Goal: Task Accomplishment & Management: Use online tool/utility

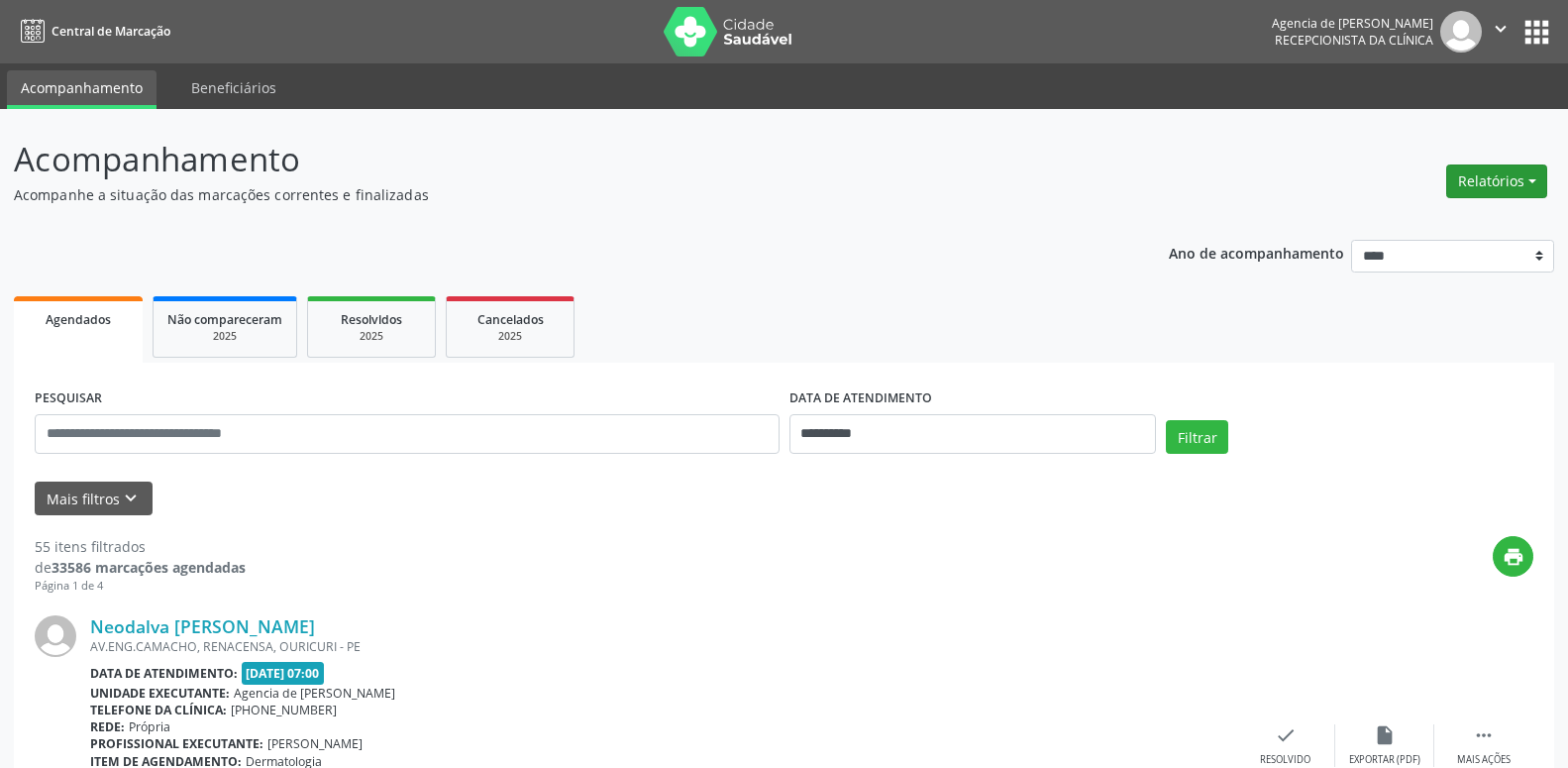
click at [1482, 186] on button "Relatórios" at bounding box center [1497, 182] width 101 height 34
click at [1473, 223] on link "Agendamentos" at bounding box center [1442, 225] width 214 height 28
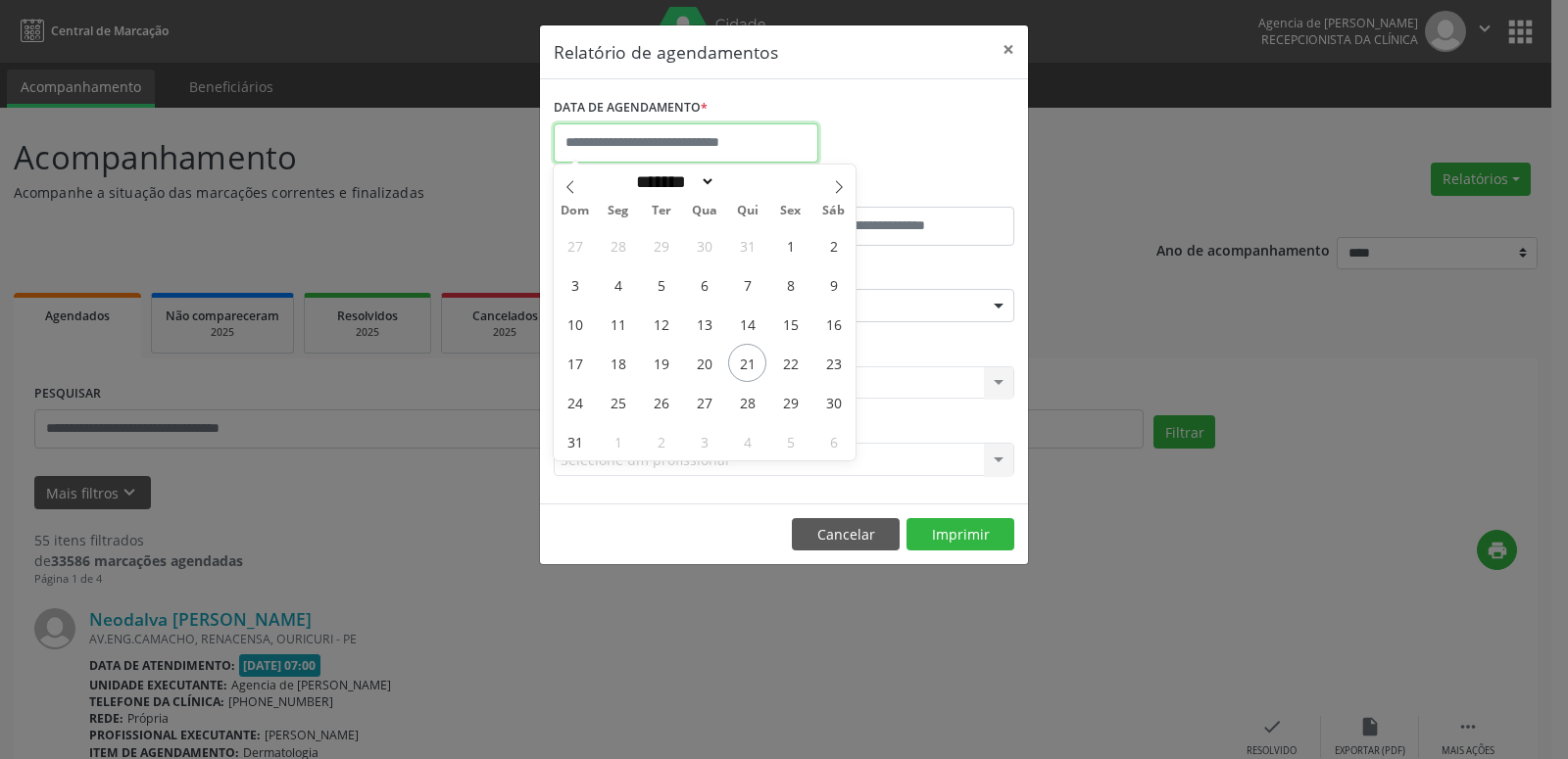
click at [630, 139] on input "text" at bounding box center [686, 143] width 264 height 39
click at [841, 188] on icon at bounding box center [839, 188] width 14 height 14
select select "*"
click at [690, 282] on span "10" at bounding box center [703, 284] width 38 height 38
type input "**********"
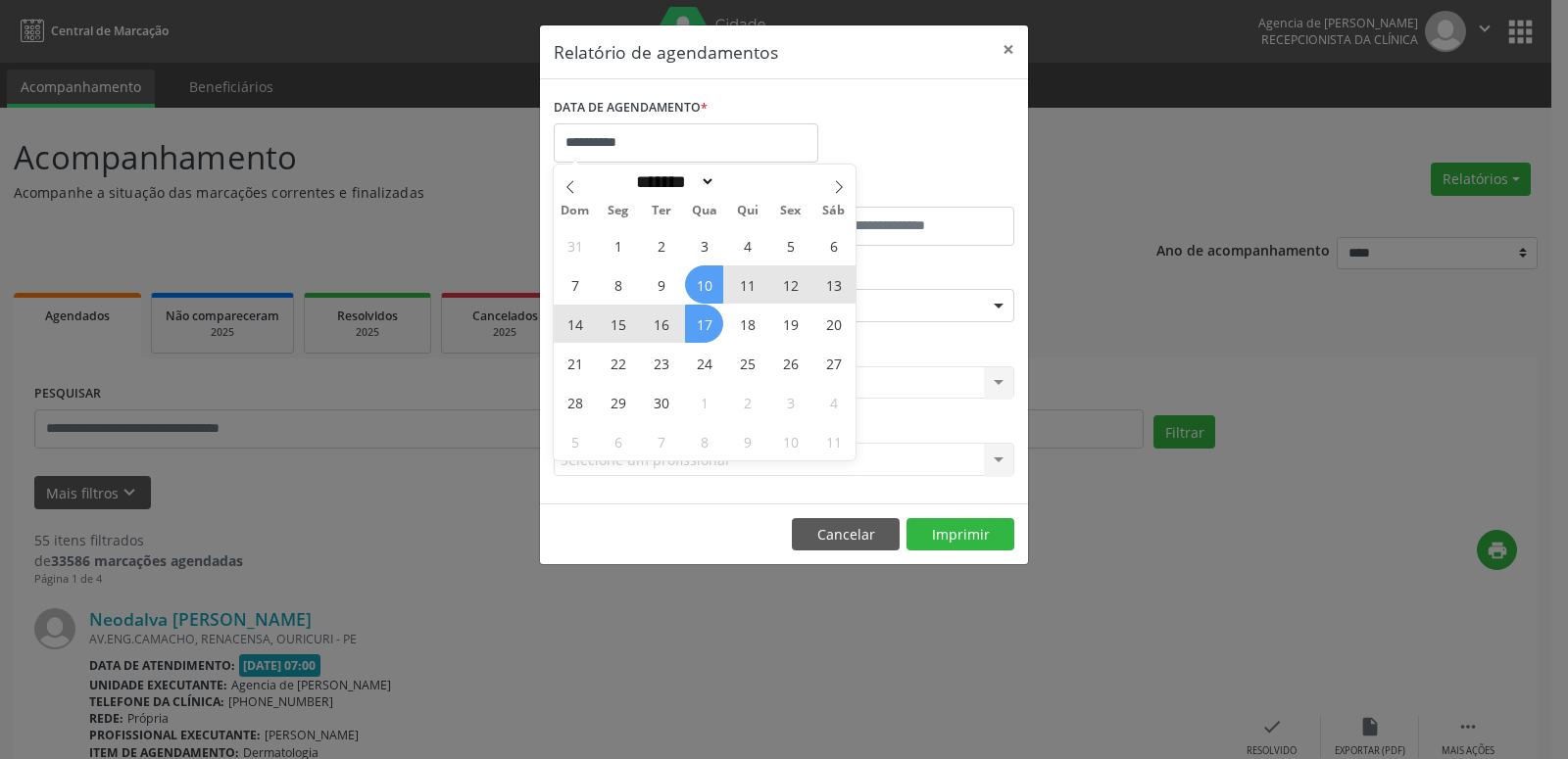
click at [700, 324] on span "17" at bounding box center [703, 323] width 38 height 38
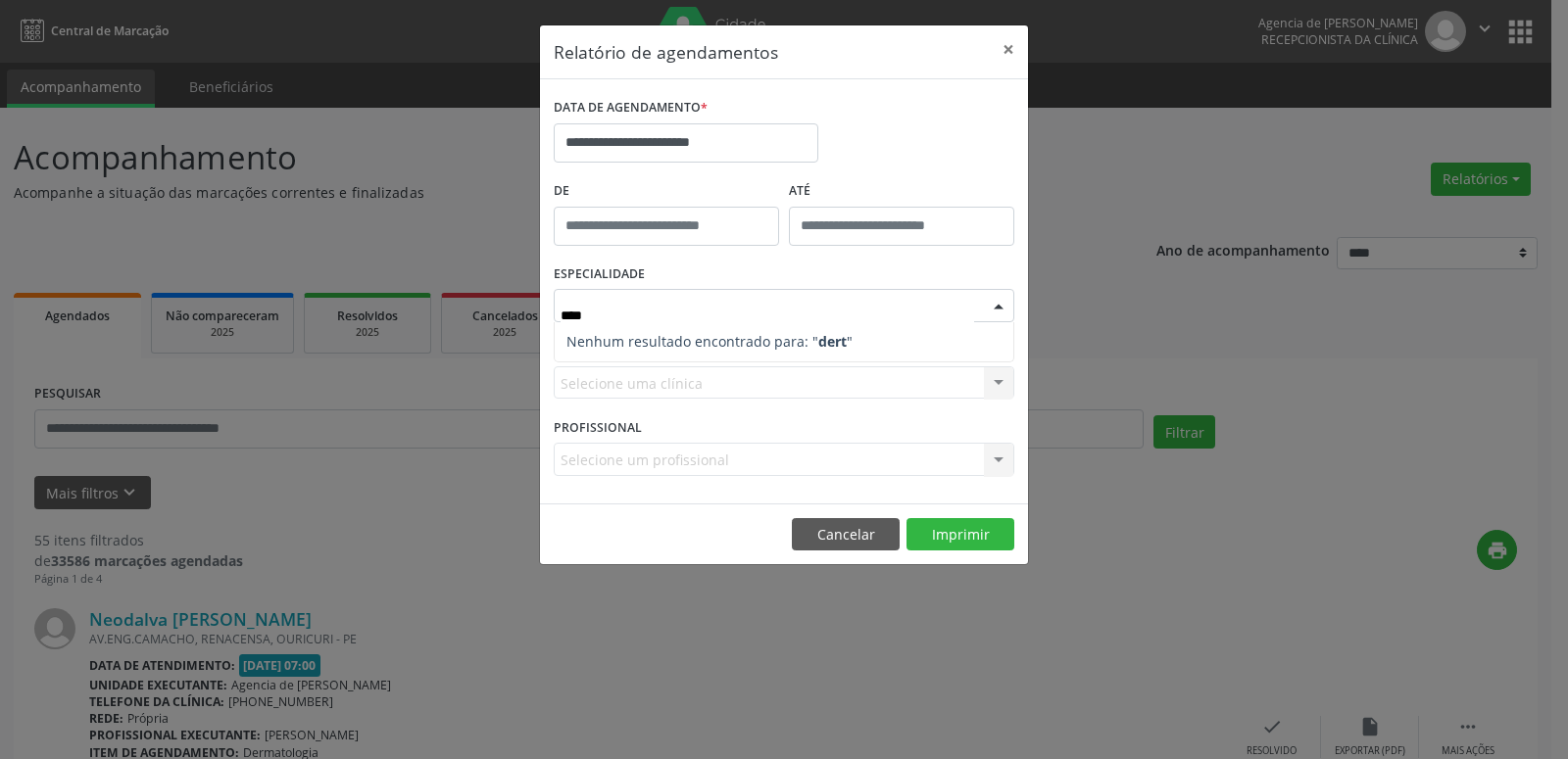
type input "***"
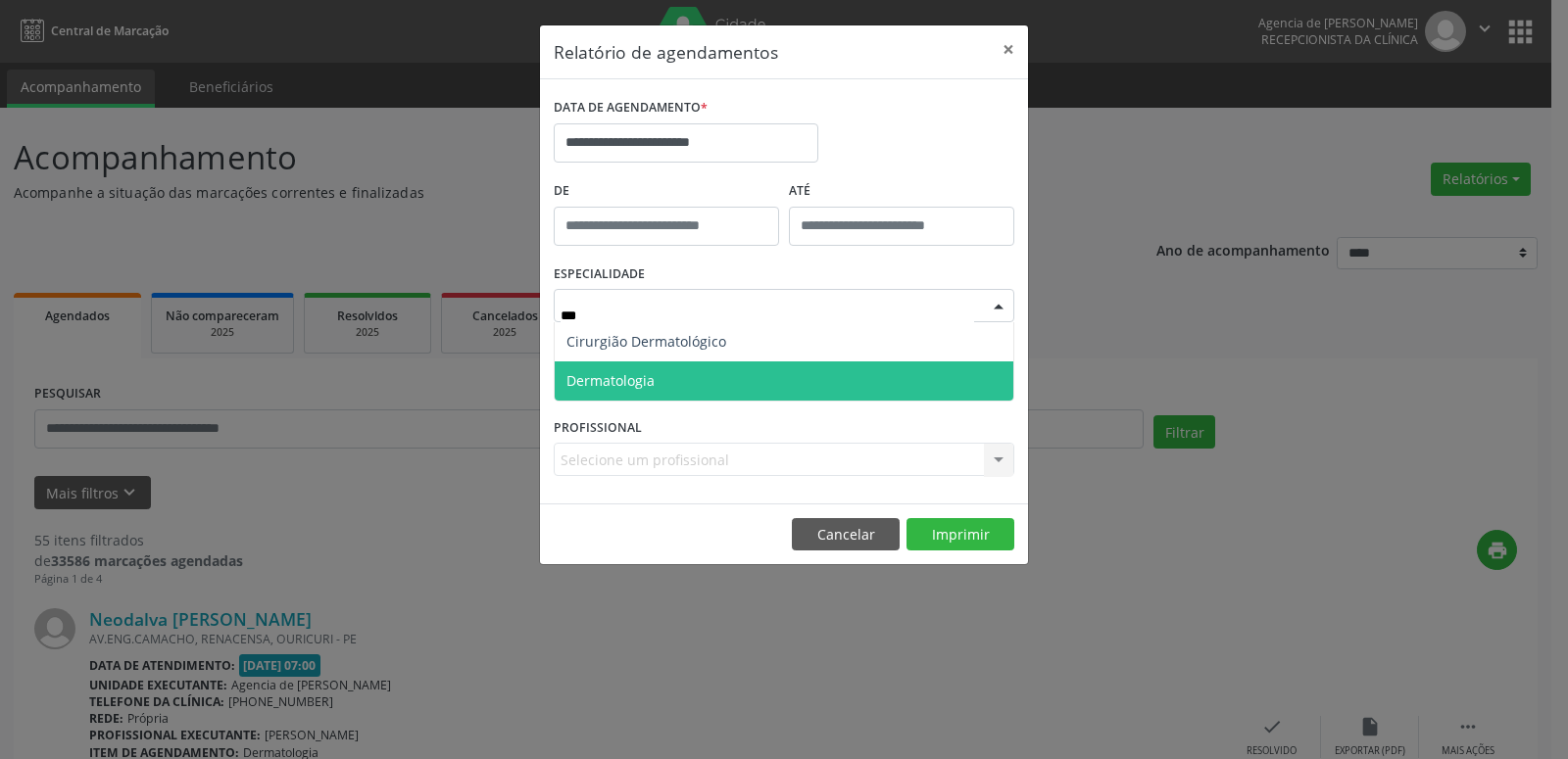
click at [617, 375] on span "Dermatologia" at bounding box center [611, 380] width 88 height 19
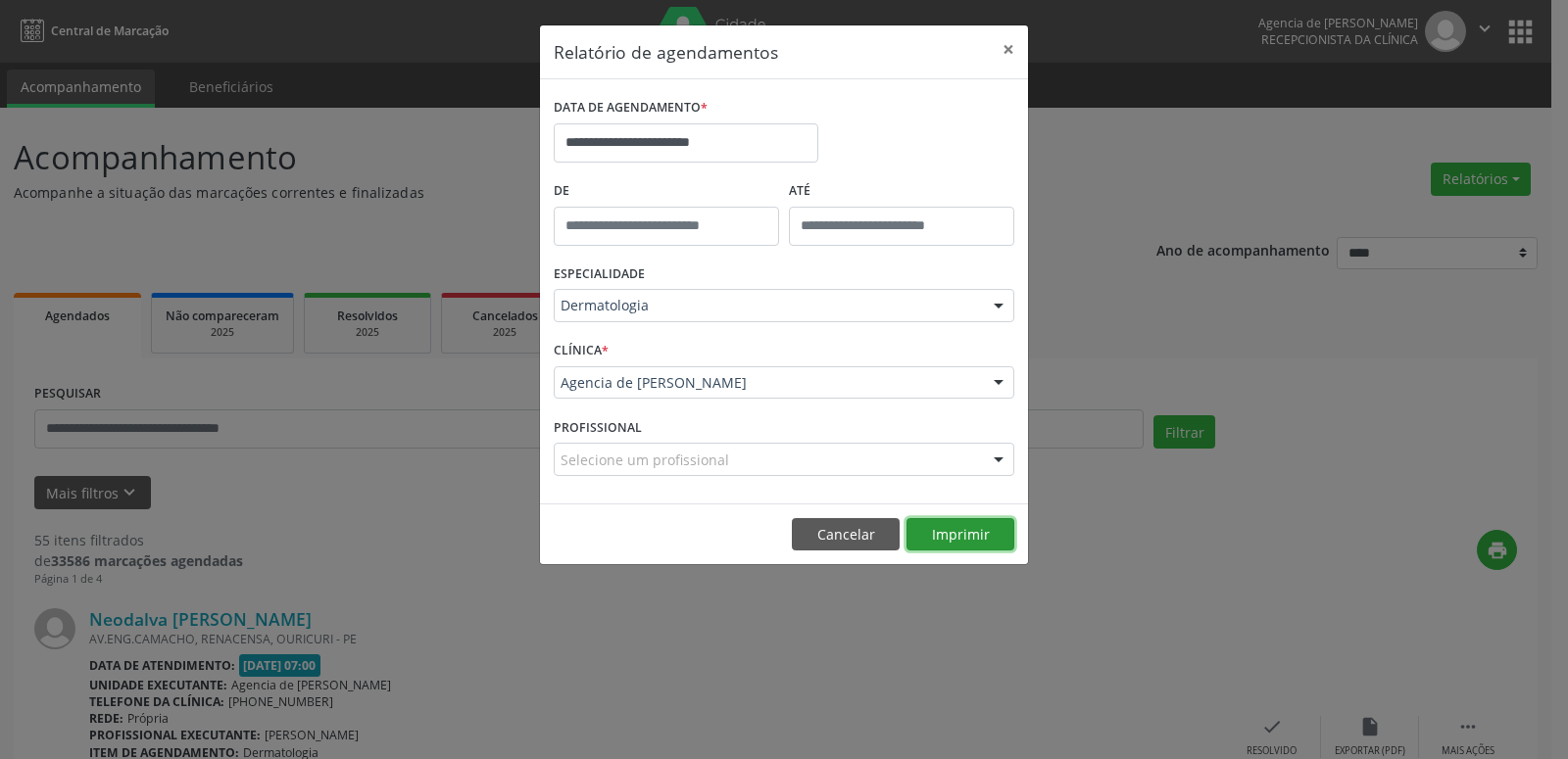
click at [958, 536] on button "Imprimir" at bounding box center [961, 535] width 108 height 33
